Goal: Check status

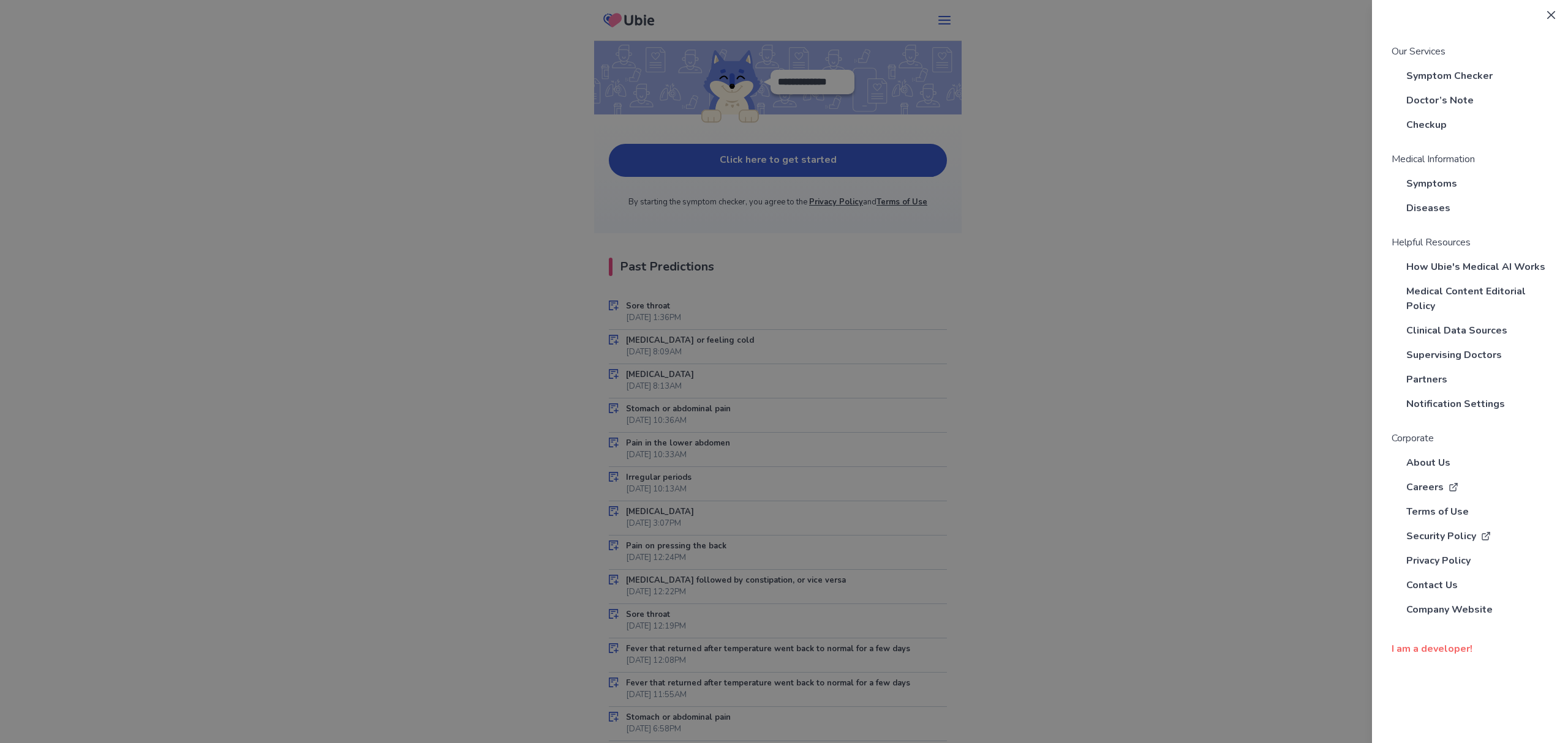
click at [324, 295] on div "Our Services Symptom Checker Doctor’s Note Checkup Medical Information Symptoms…" at bounding box center [784, 371] width 1568 height 743
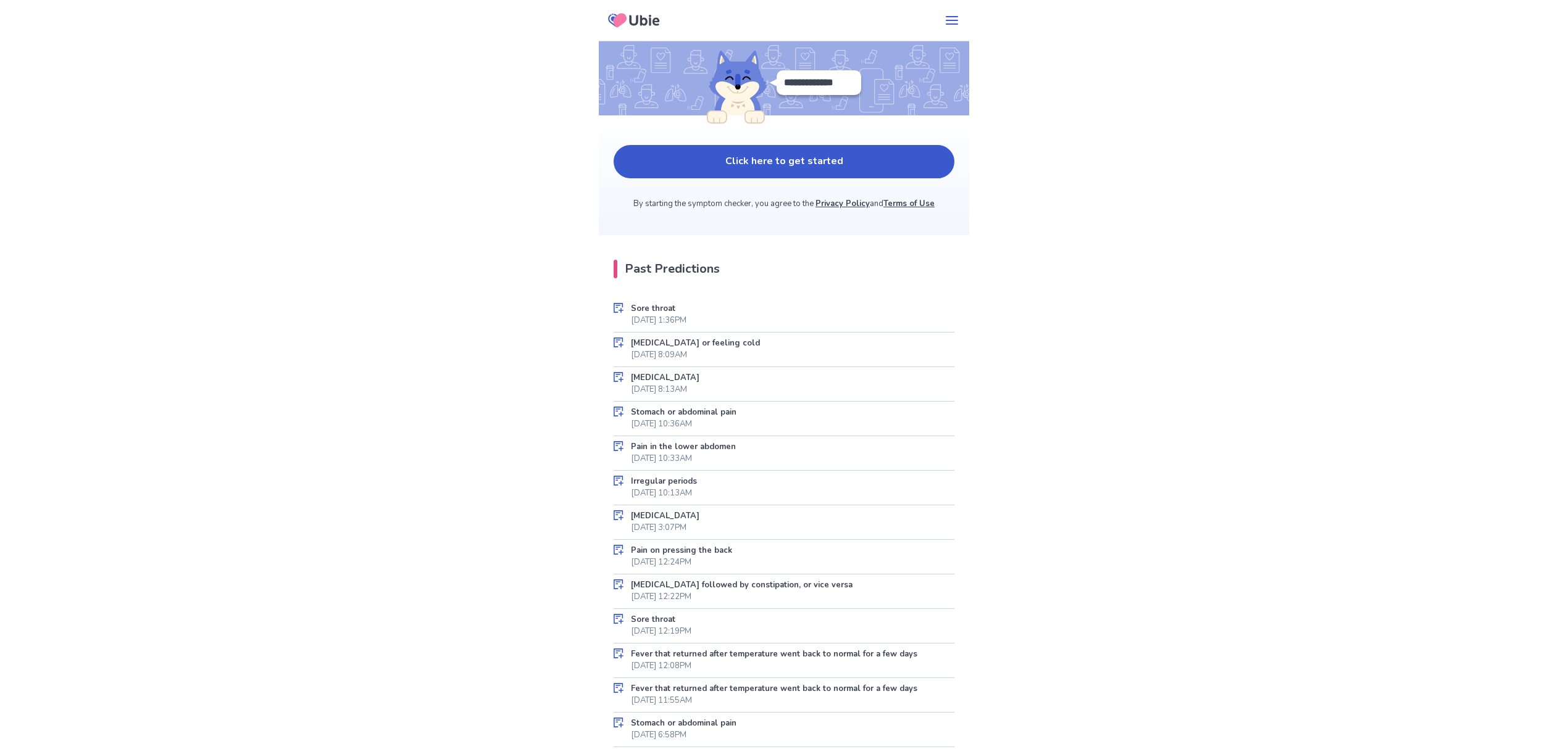
click at [768, 493] on div "Irregular periods [DATE] 10:13AM" at bounding box center [784, 488] width 341 height 34
click at [687, 530] on p "[DATE] 3:07PM" at bounding box center [658, 528] width 55 height 12
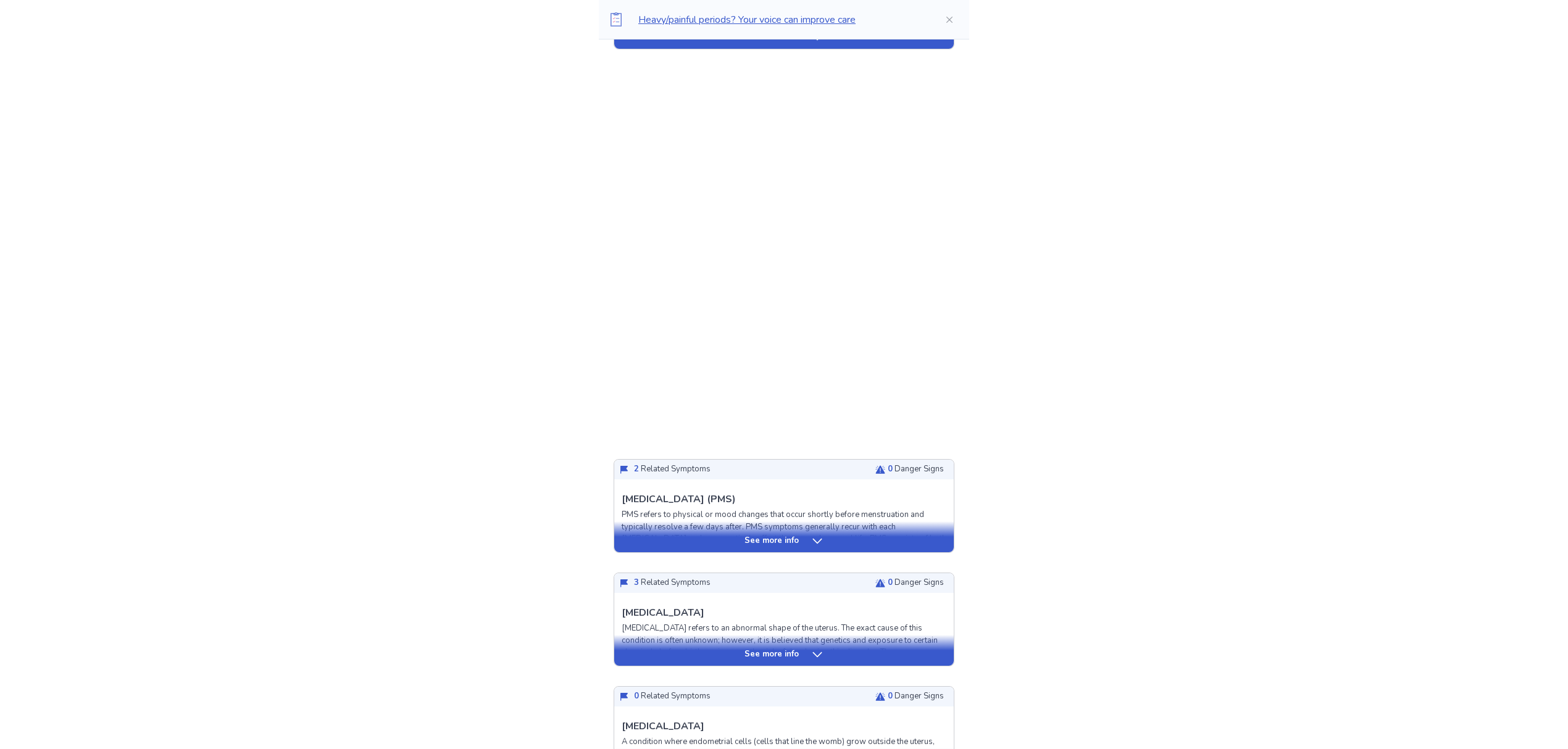
scroll to position [658, 0]
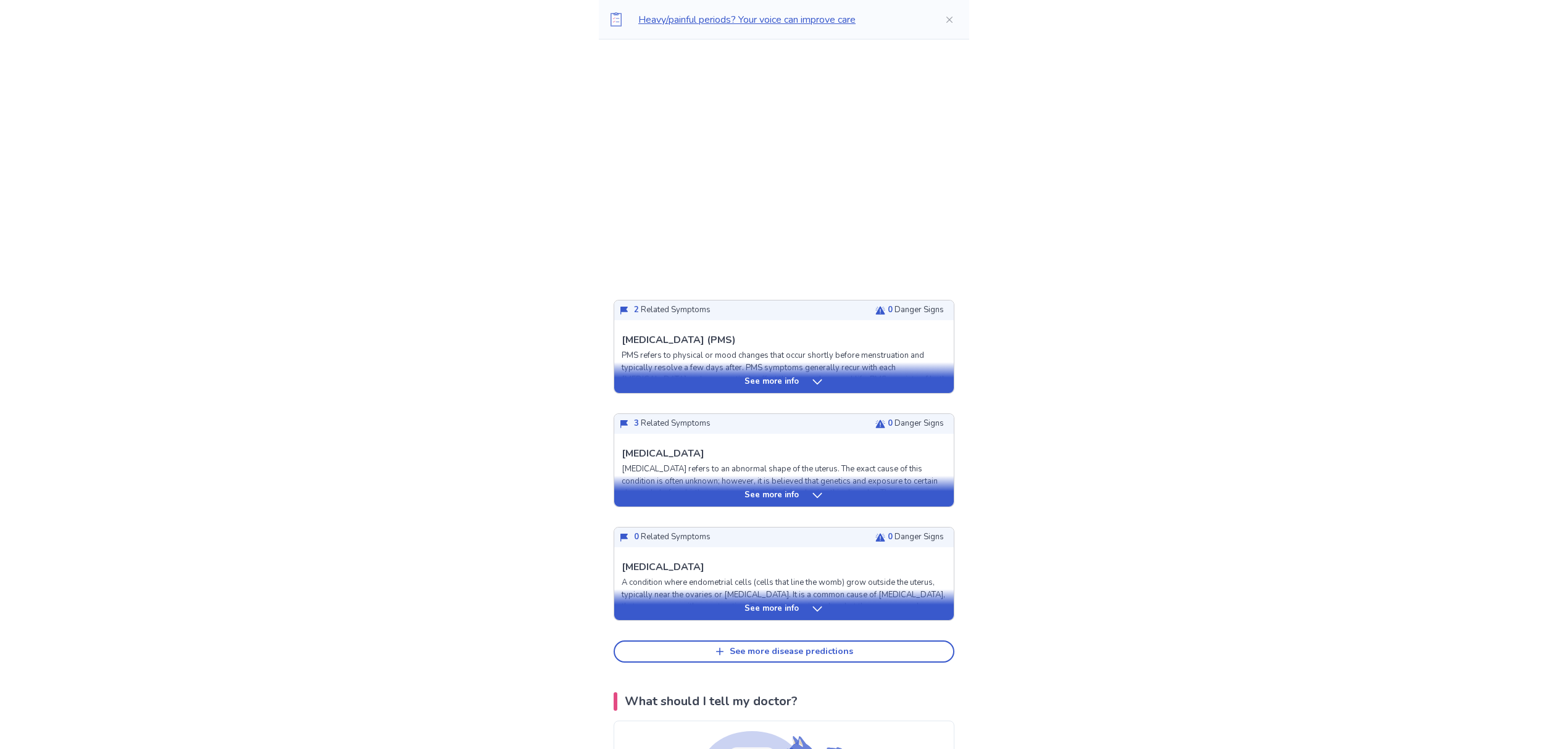
click at [813, 594] on div "See more info" at bounding box center [784, 605] width 340 height 31
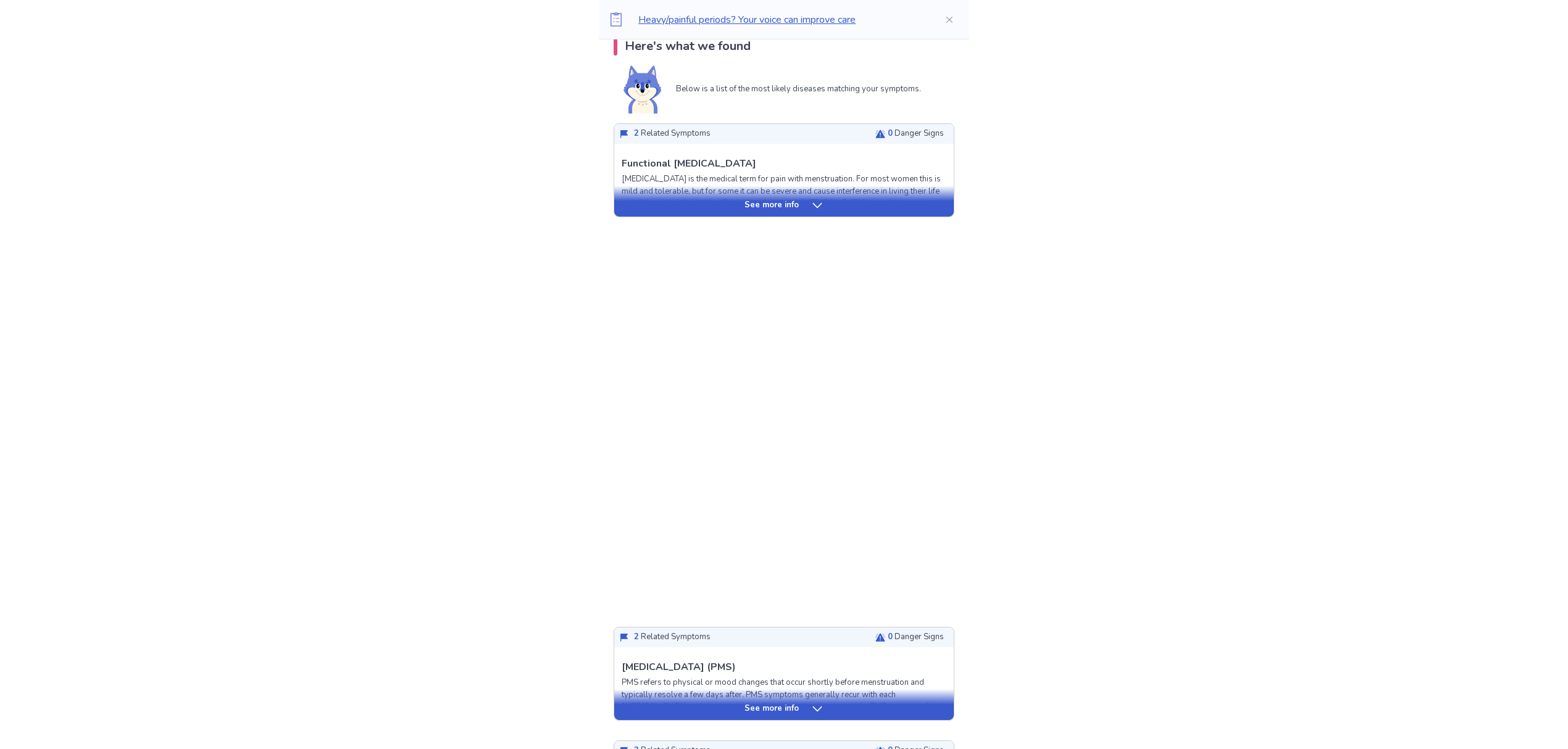
scroll to position [329, 0]
